Goal: Transaction & Acquisition: Purchase product/service

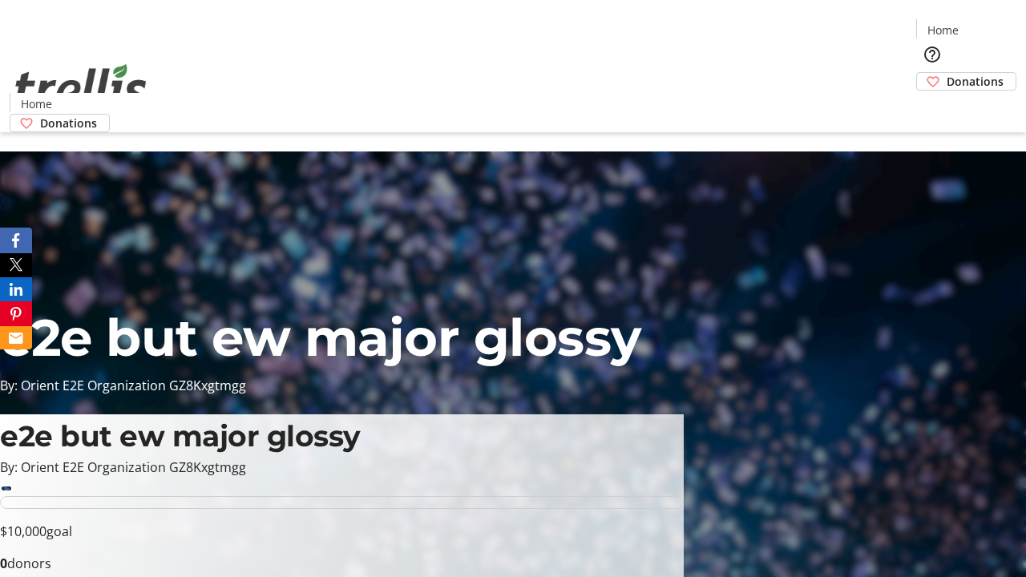
click at [947, 73] on span "Donations" at bounding box center [975, 81] width 57 height 17
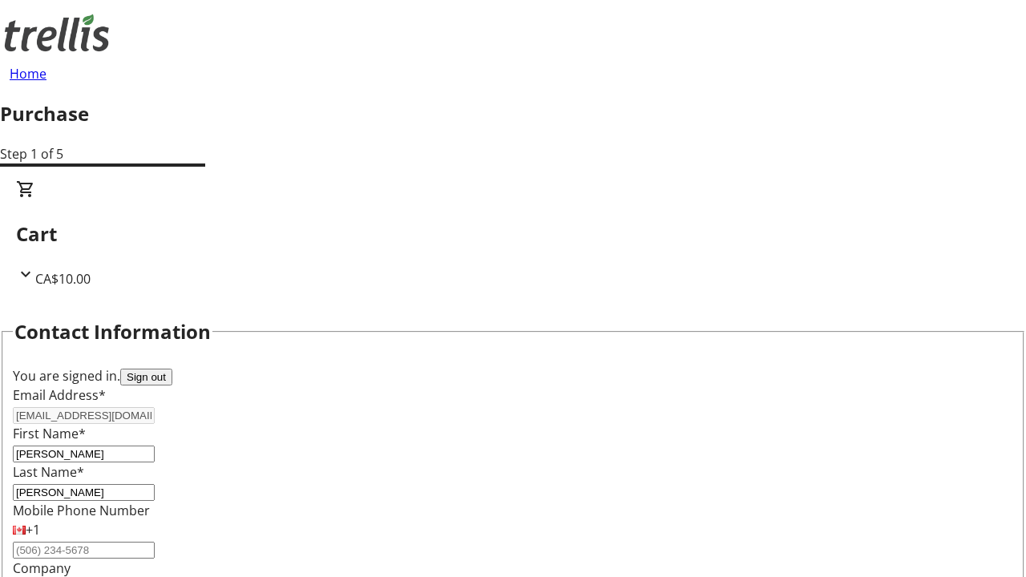
select select "BC"
select select "CA"
type input "V1Y 0C2"
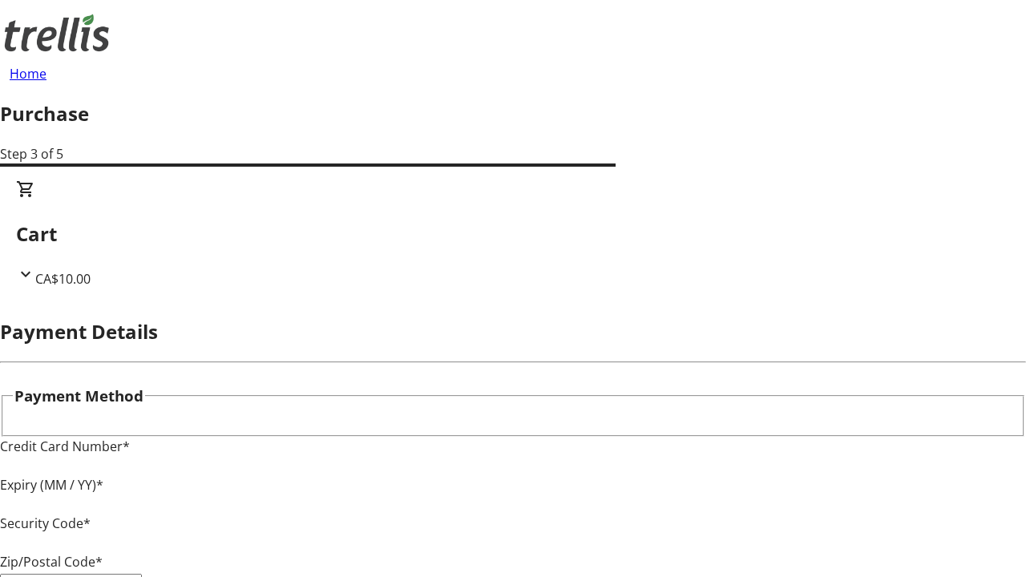
type input "V1Y 0C2"
